Goal: Transaction & Acquisition: Purchase product/service

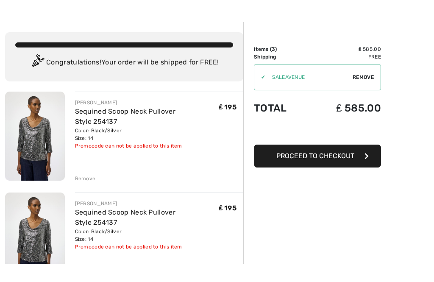
scroll to position [21, 0]
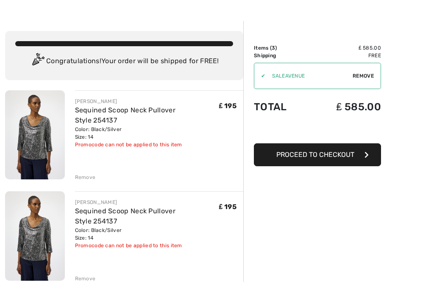
click at [140, 141] on div "Promocode can not be applied to this item" at bounding box center [147, 145] width 144 height 8
click at [101, 126] on div "Color: Black/Silver Size: 14" at bounding box center [147, 133] width 144 height 15
click at [109, 129] on div "Color: Black/Silver Size: 14" at bounding box center [147, 133] width 144 height 15
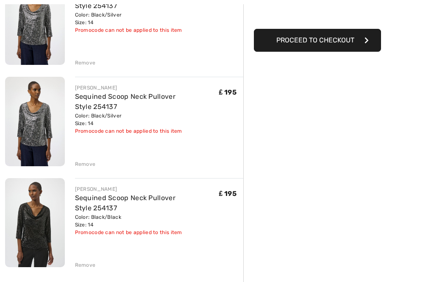
scroll to position [136, 0]
click at [34, 222] on img at bounding box center [35, 222] width 60 height 89
click at [36, 190] on img at bounding box center [35, 222] width 60 height 89
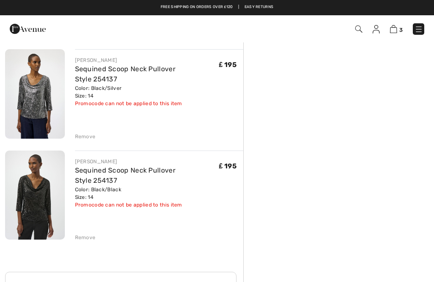
scroll to position [163, 0]
click at [37, 81] on img at bounding box center [35, 93] width 60 height 89
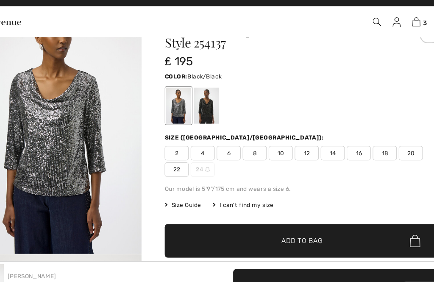
click at [198, 104] on div at bounding box center [209, 103] width 22 height 32
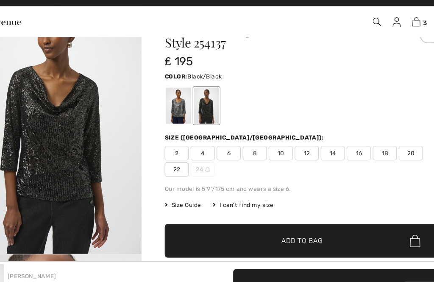
click at [198, 103] on div at bounding box center [209, 103] width 22 height 32
click at [172, 191] on span "Size Guide" at bounding box center [188, 191] width 32 height 8
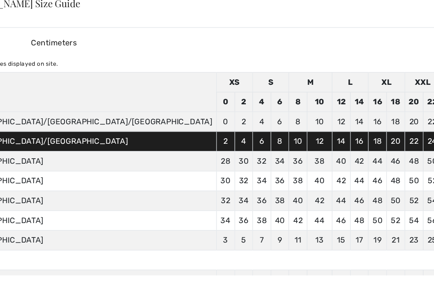
click at [322, 126] on td "14" at bounding box center [330, 134] width 16 height 17
click at [338, 108] on td "14" at bounding box center [346, 116] width 16 height 17
click at [322, 126] on td "14" at bounding box center [330, 134] width 16 height 17
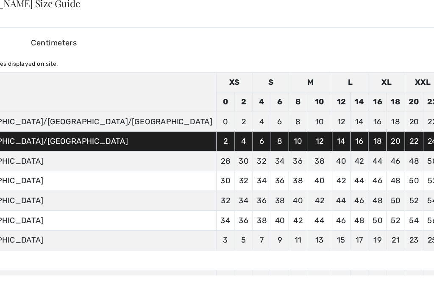
click at [322, 126] on td "14" at bounding box center [330, 134] width 16 height 17
click at [432, 4] on div "✕" at bounding box center [436, 13] width 9 height 18
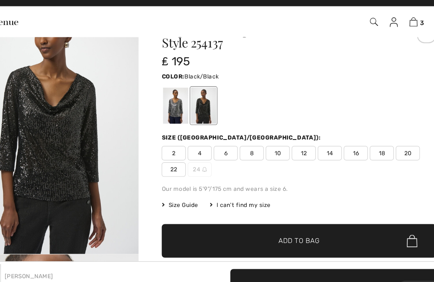
click at [310, 140] on span "14" at bounding box center [320, 144] width 21 height 13
click at [390, 25] on img at bounding box center [393, 29] width 7 height 8
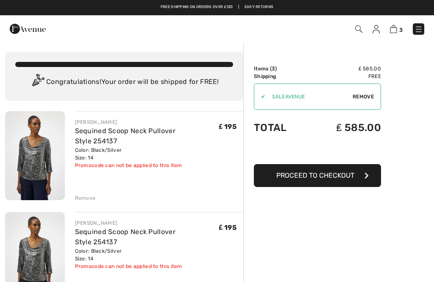
click at [397, 22] on div "3 Checkout" at bounding box center [306, 28] width 249 height 17
click at [363, 93] on span "Remove" at bounding box center [363, 97] width 21 height 8
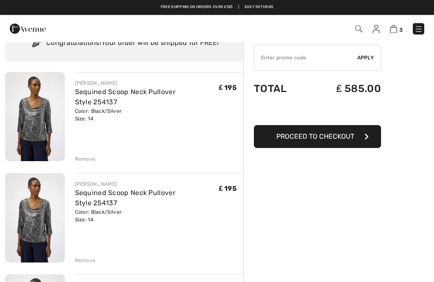
scroll to position [39, 0]
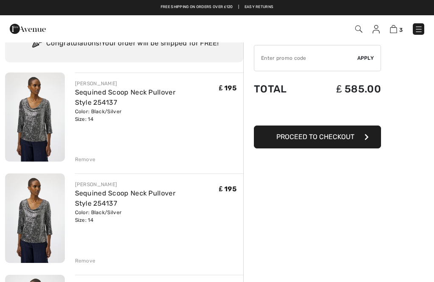
click at [394, 26] on img at bounding box center [393, 29] width 7 height 8
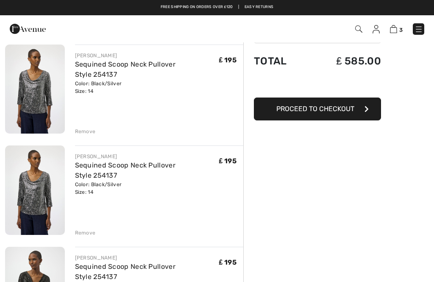
scroll to position [66, 0]
click at [89, 181] on div "Color: Black/Silver Size: 14" at bounding box center [147, 188] width 144 height 15
click at [85, 181] on div "Color: Black/Silver Size: 14" at bounding box center [147, 188] width 144 height 15
click at [86, 157] on div "[PERSON_NAME]" at bounding box center [147, 157] width 144 height 8
click at [82, 236] on div "Remove" at bounding box center [85, 233] width 21 height 8
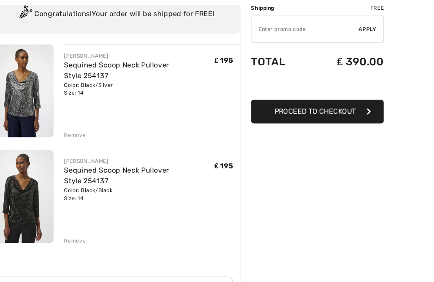
scroll to position [71, 0]
